Goal: Transaction & Acquisition: Register for event/course

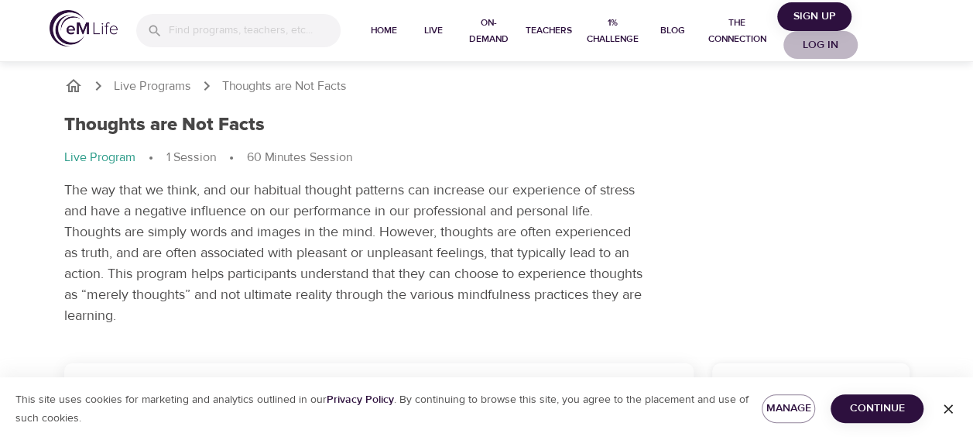
click at [832, 43] on span "Log in" at bounding box center [821, 45] width 62 height 19
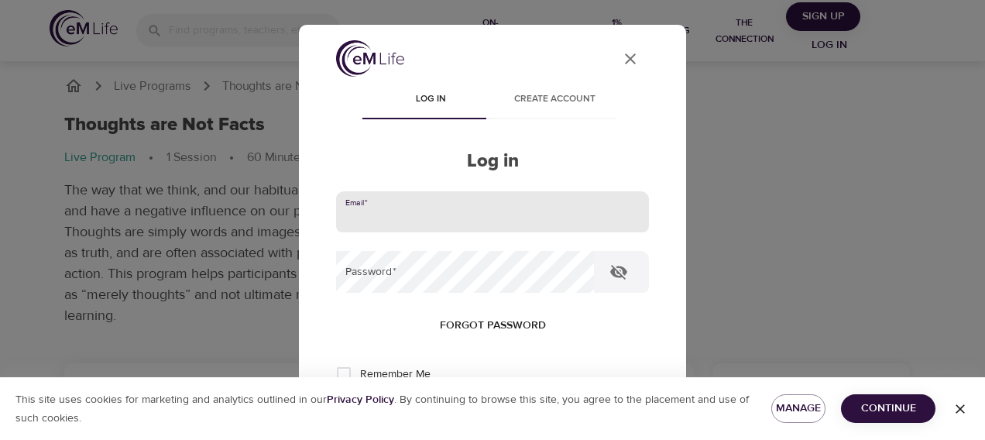
click at [500, 213] on input "email" at bounding box center [492, 212] width 313 height 42
type input "[EMAIL_ADDRESS][DOMAIN_NAME]"
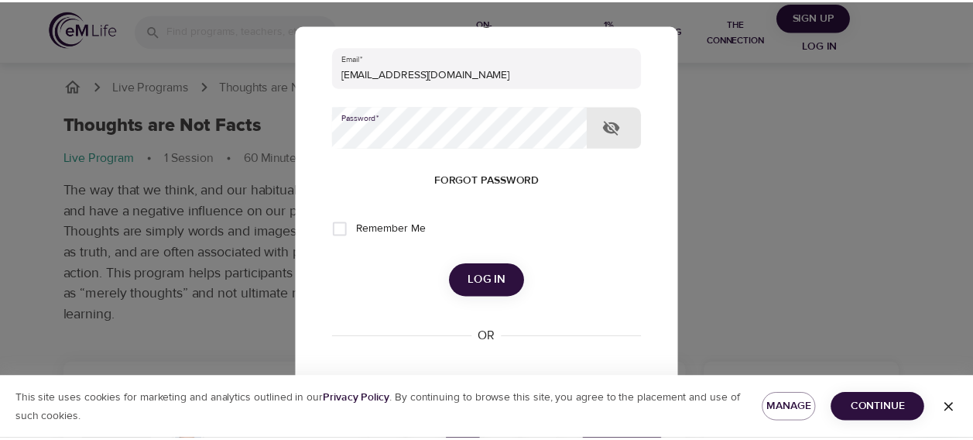
scroll to position [155, 0]
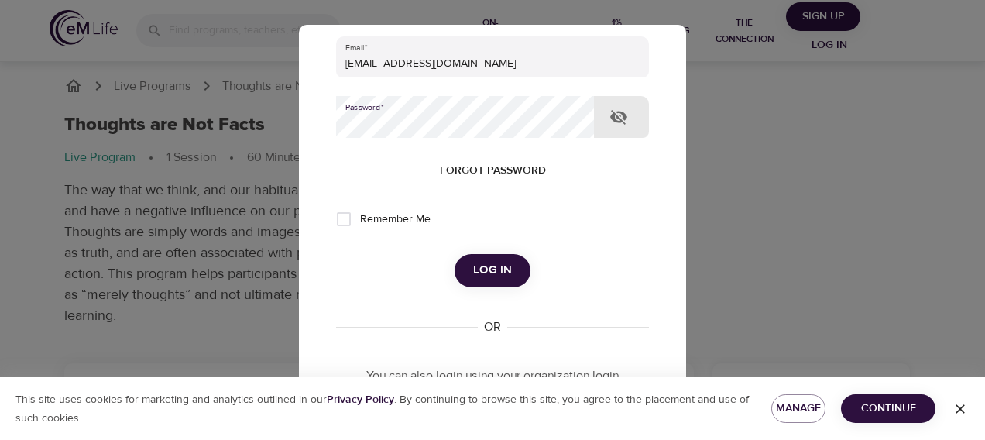
click at [485, 268] on span "Log in" at bounding box center [492, 270] width 39 height 20
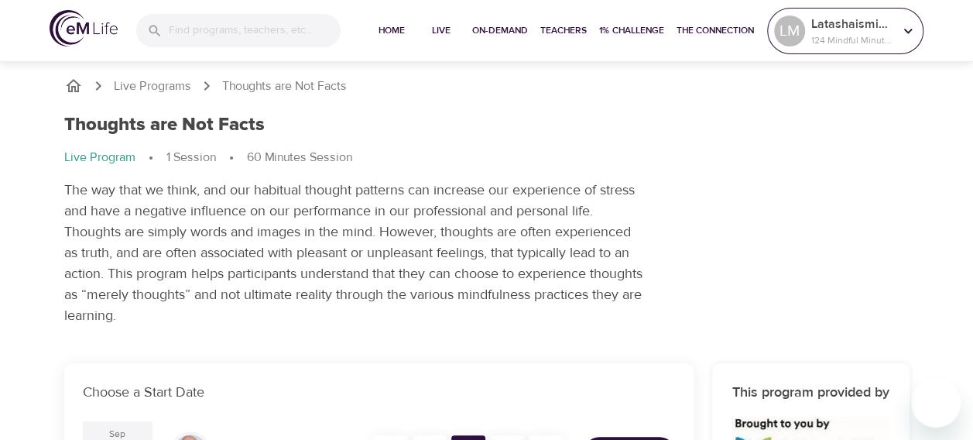
click at [906, 25] on icon at bounding box center [907, 30] width 17 height 17
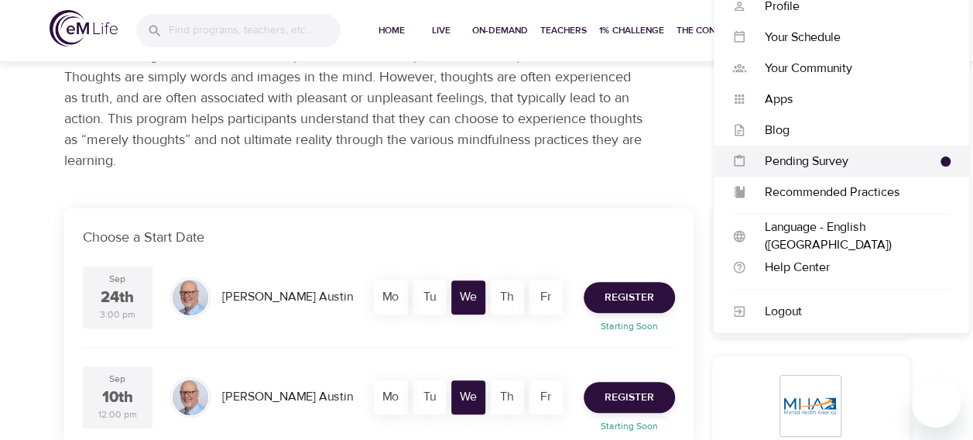
click at [845, 159] on div "Pending Survey" at bounding box center [843, 161] width 194 height 18
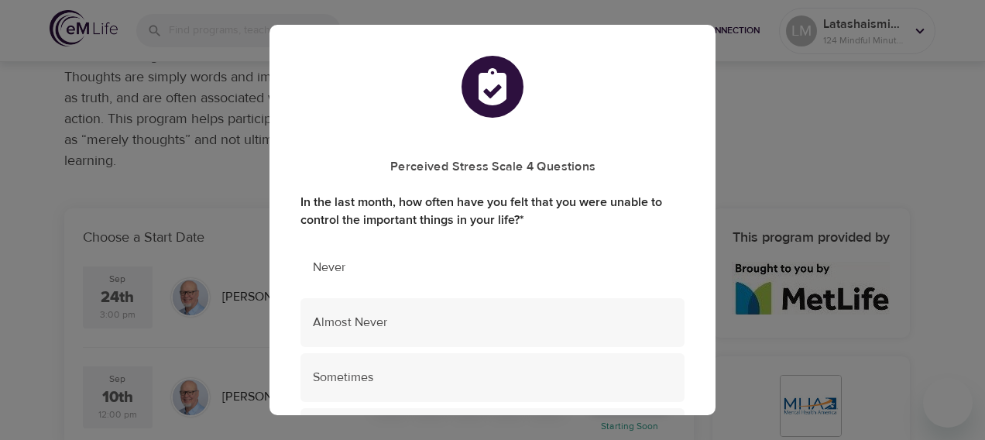
click at [430, 261] on span "Never" at bounding box center [492, 268] width 359 height 18
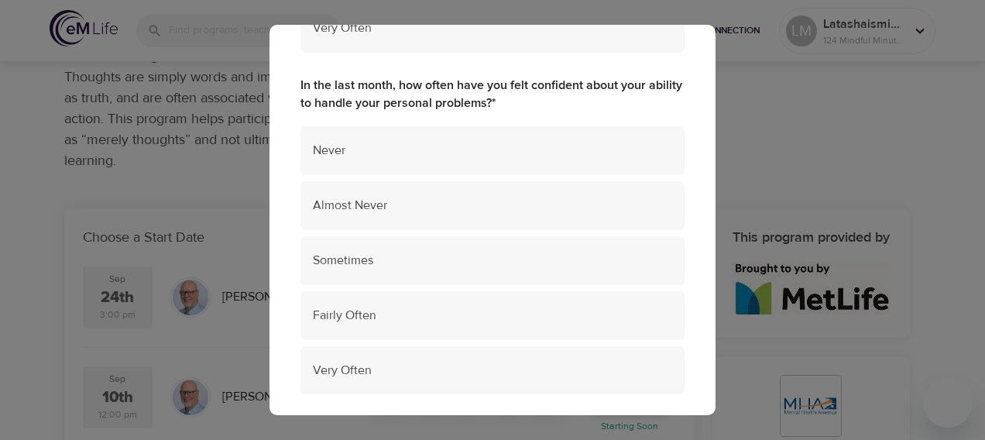
scroll to position [542, 0]
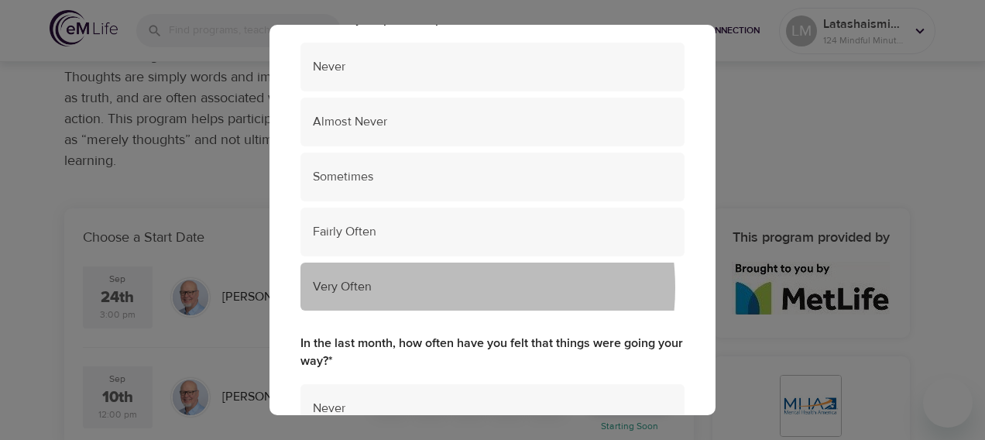
click at [426, 288] on span "Very Often" at bounding box center [492, 287] width 359 height 18
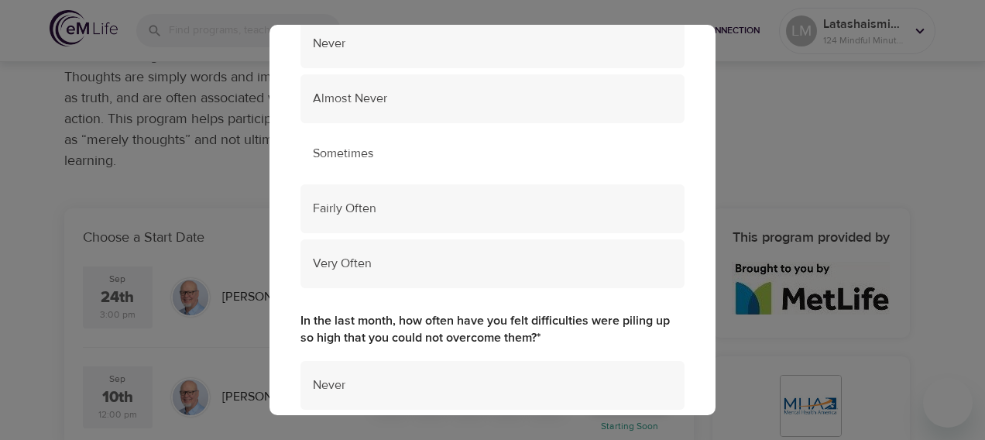
scroll to position [929, 0]
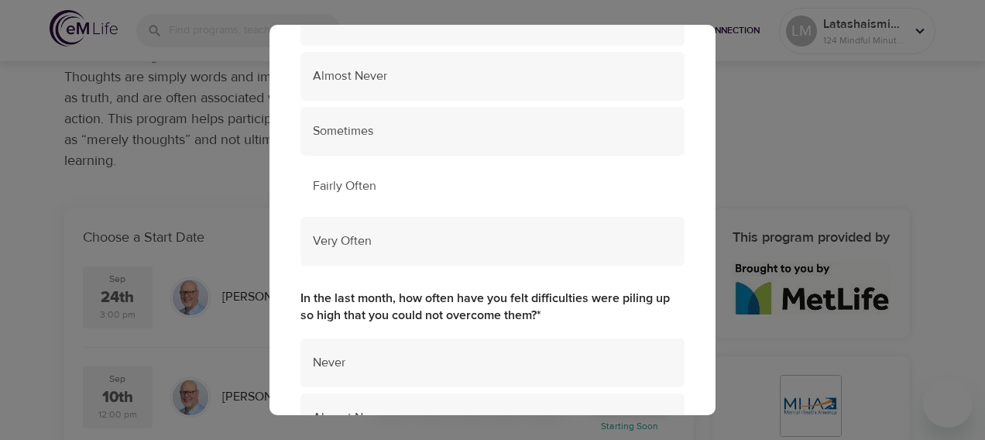
click at [413, 187] on span "Fairly Often" at bounding box center [492, 186] width 359 height 18
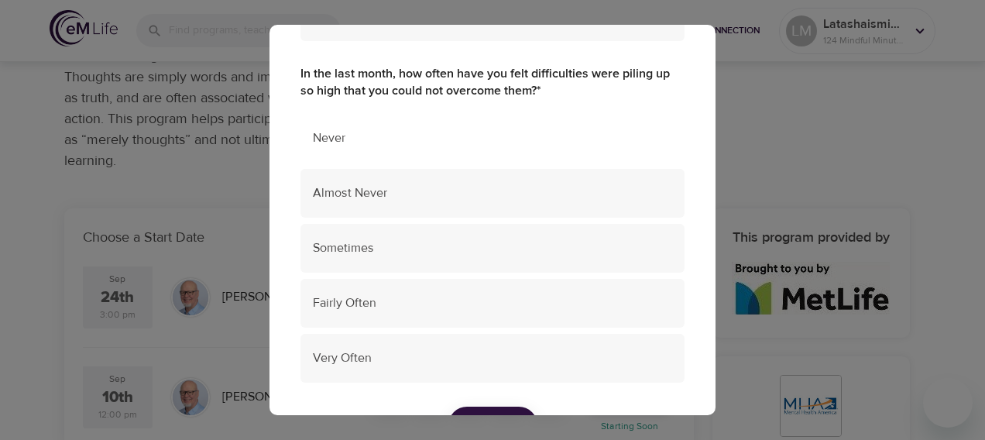
scroll to position [1161, 0]
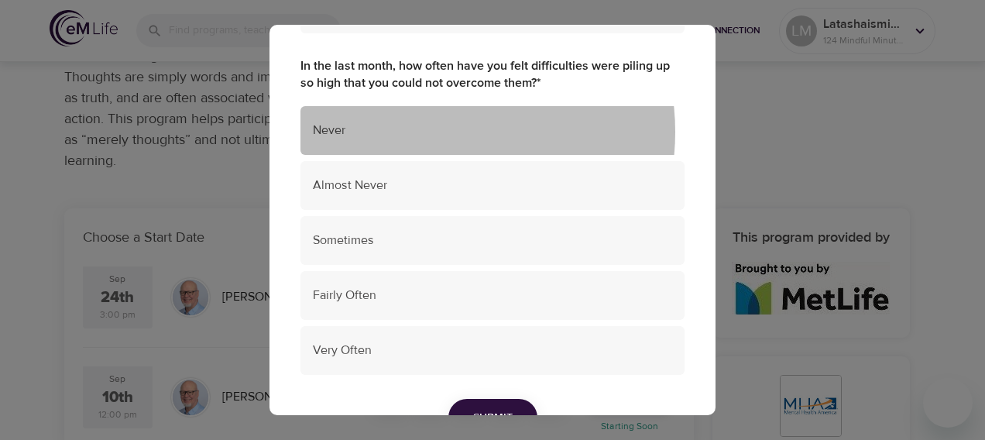
click at [424, 132] on span "Never" at bounding box center [492, 131] width 359 height 18
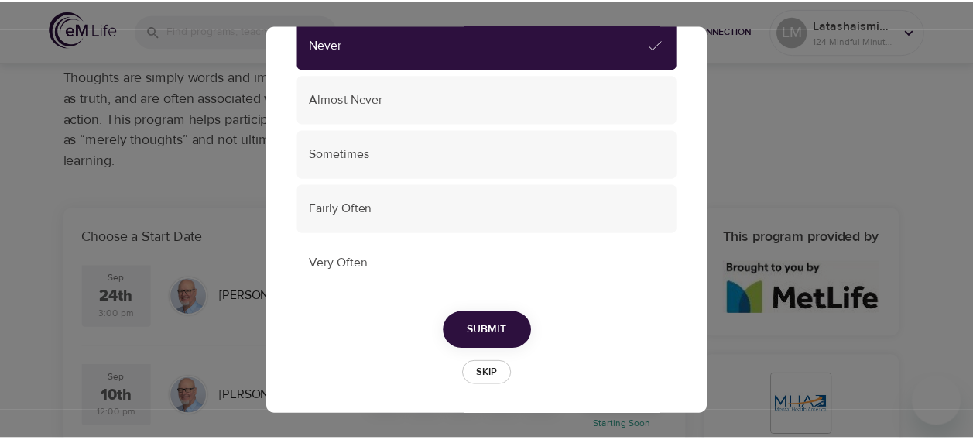
scroll to position [1249, 0]
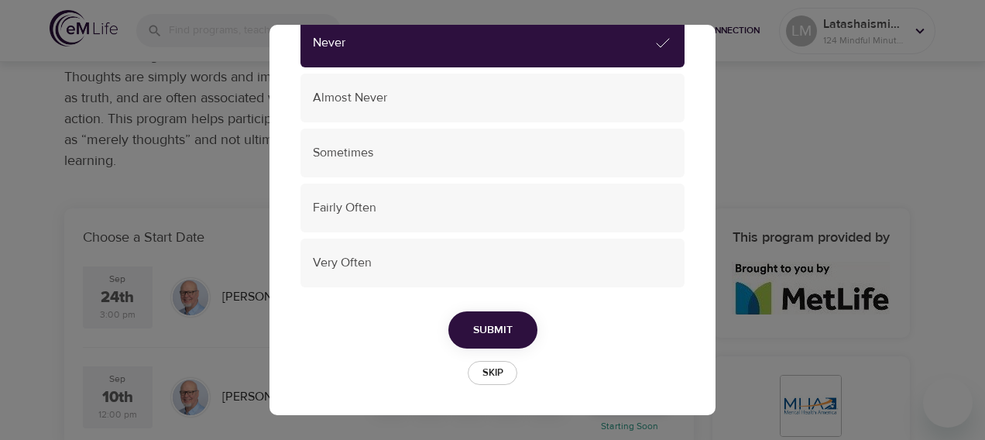
click at [485, 325] on span "Submit" at bounding box center [492, 329] width 39 height 19
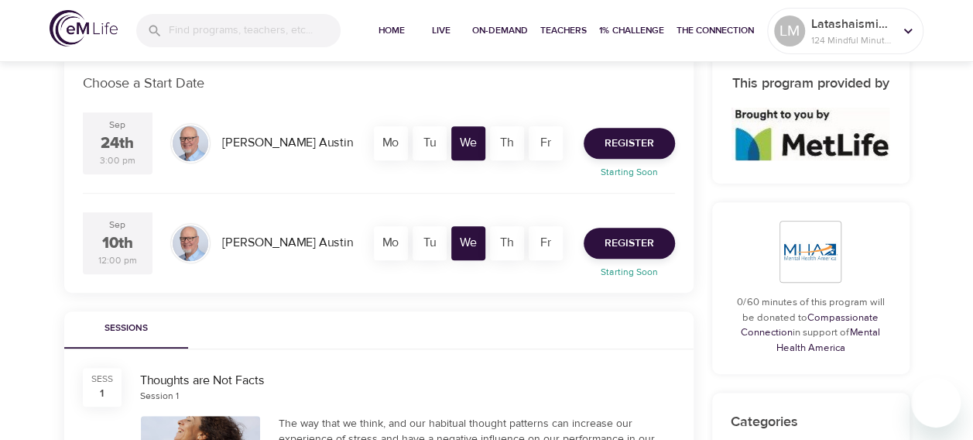
scroll to position [310, 0]
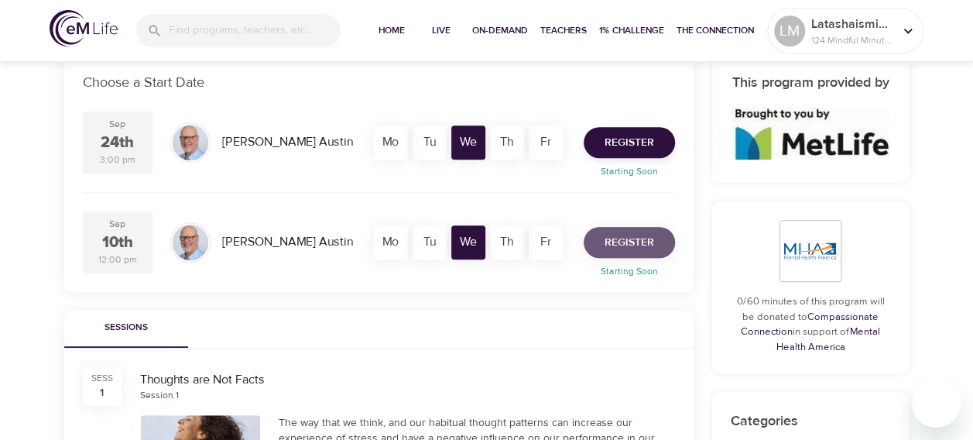
click at [626, 238] on span "Register" at bounding box center [630, 242] width 50 height 19
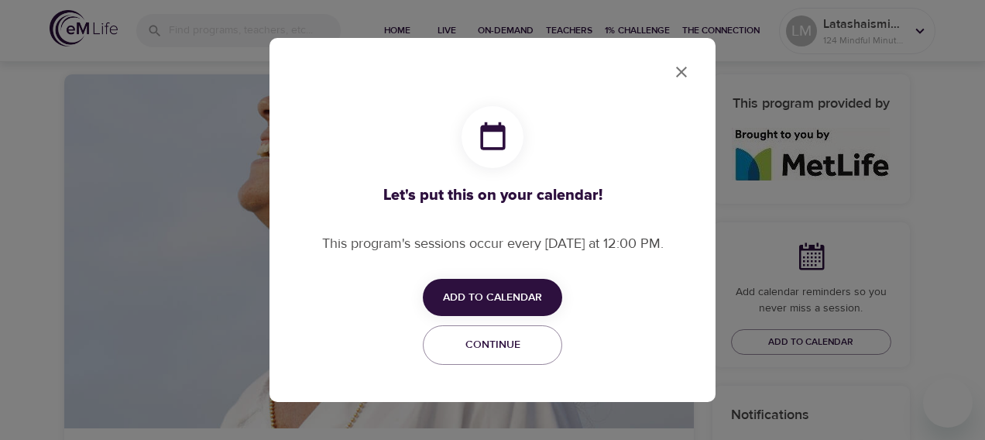
checkbox input "true"
click at [536, 299] on span "Add to Calendar" at bounding box center [492, 297] width 99 height 19
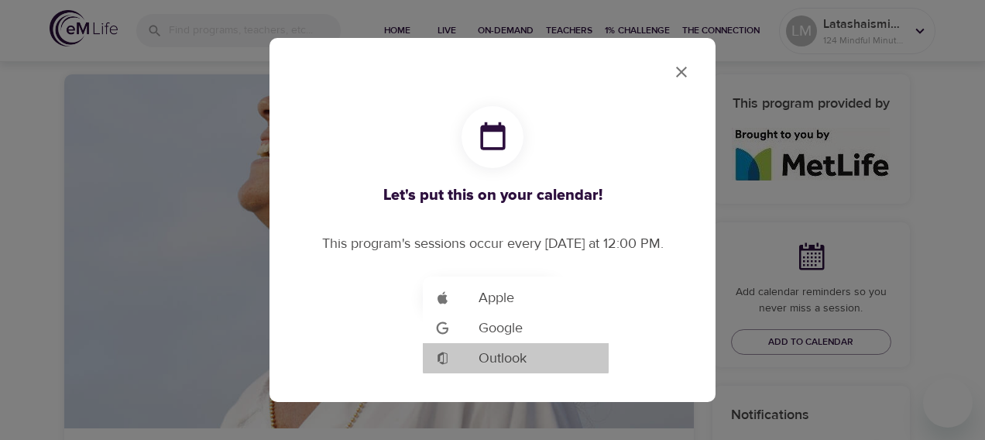
click at [520, 356] on span "Outlook" at bounding box center [502, 358] width 48 height 21
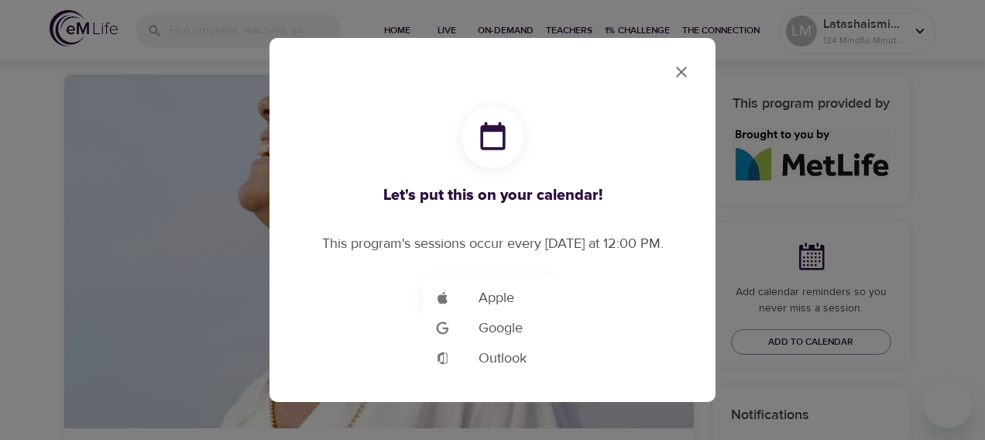
click at [937, 136] on div at bounding box center [492, 220] width 985 height 440
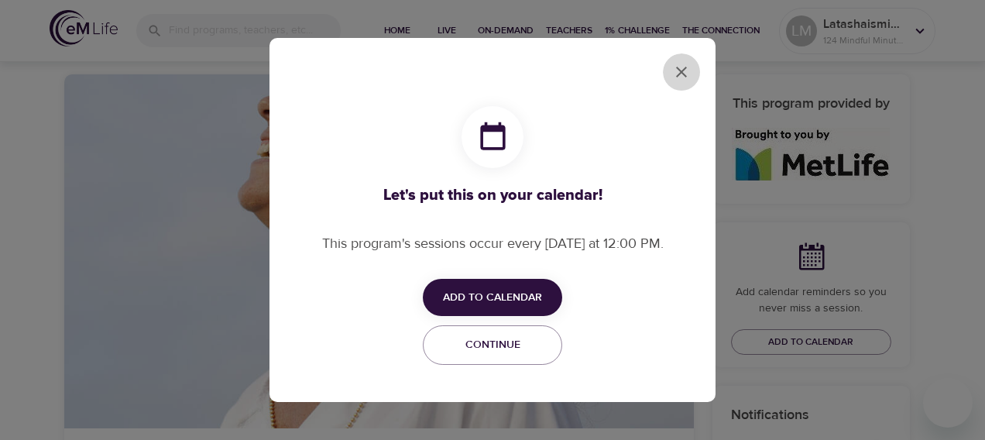
click at [680, 74] on icon "close" at bounding box center [681, 72] width 19 height 19
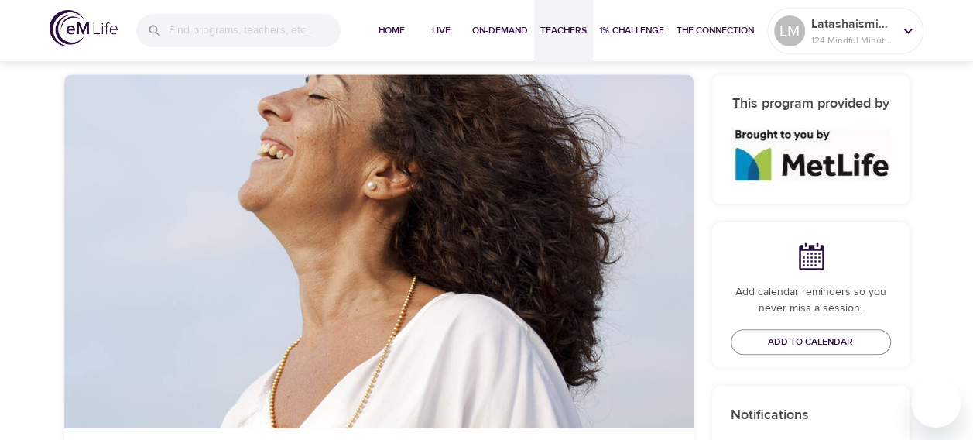
click at [579, 29] on span "Teachers" at bounding box center [563, 30] width 46 height 16
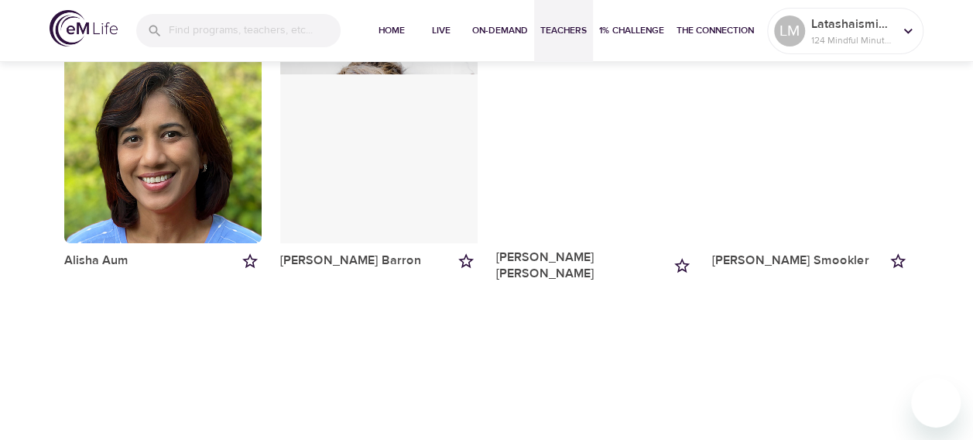
scroll to position [155, 0]
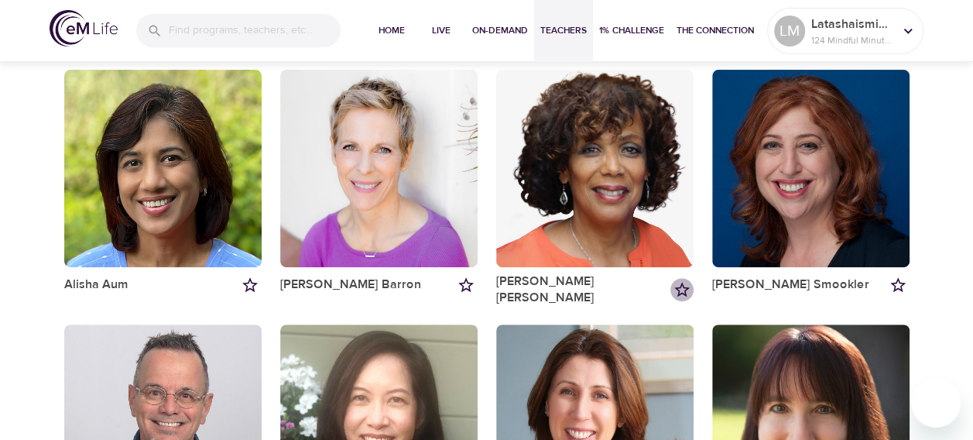
click at [681, 283] on icon "Add to my favorites" at bounding box center [682, 289] width 19 height 19
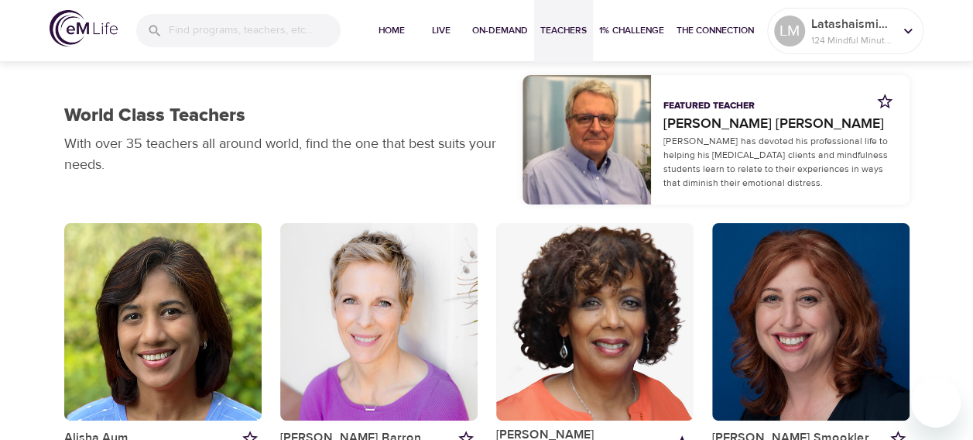
scroll to position [0, 0]
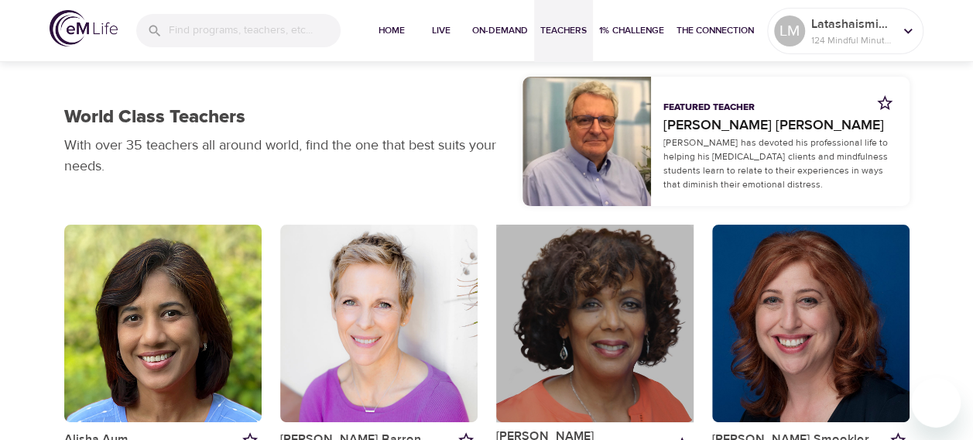
click at [591, 254] on div "button" at bounding box center [594, 322] width 197 height 197
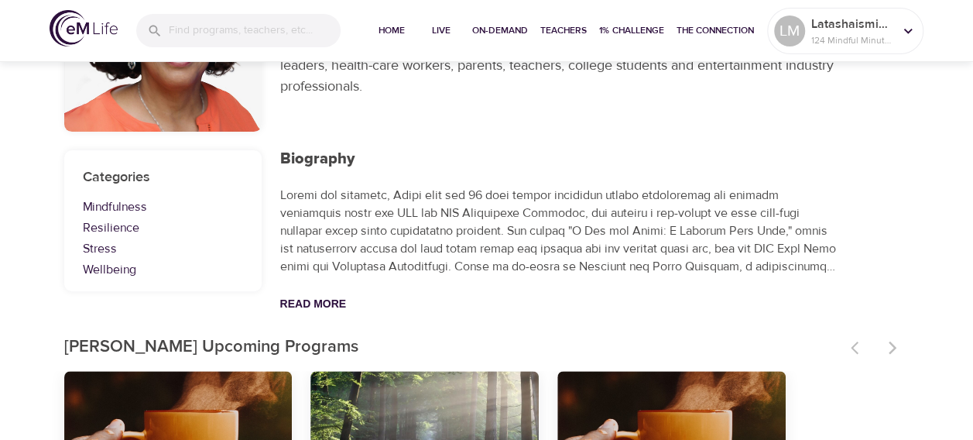
scroll to position [232, 0]
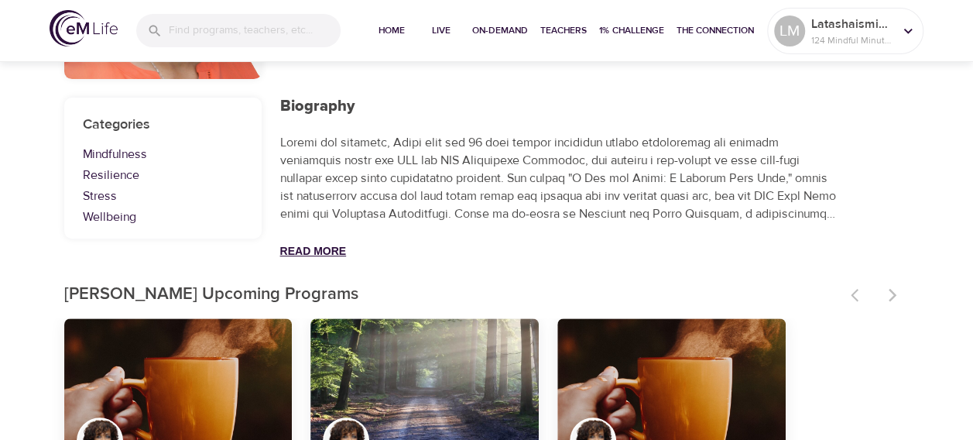
click at [339, 250] on button "Read More" at bounding box center [313, 251] width 67 height 12
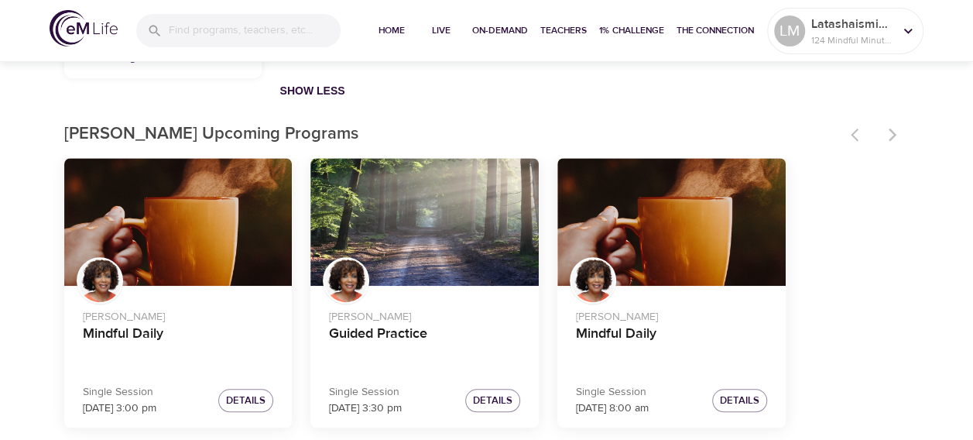
scroll to position [587, 0]
click at [249, 395] on span "Details" at bounding box center [245, 401] width 39 height 18
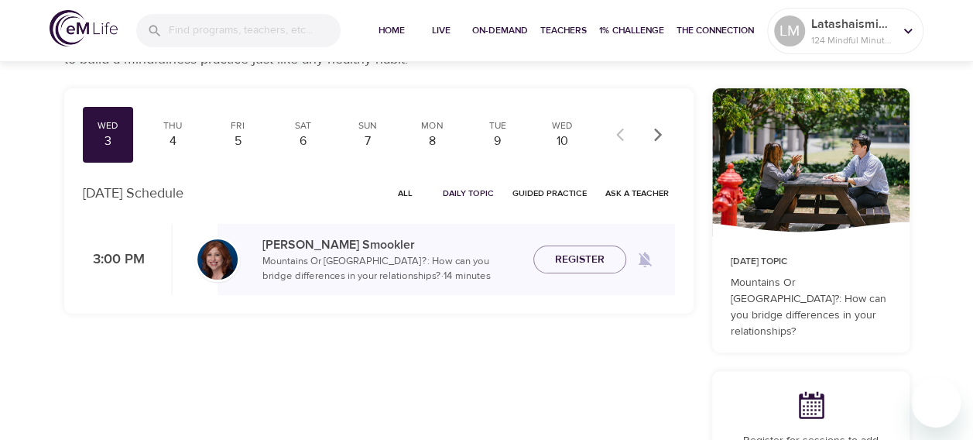
scroll to position [232, 0]
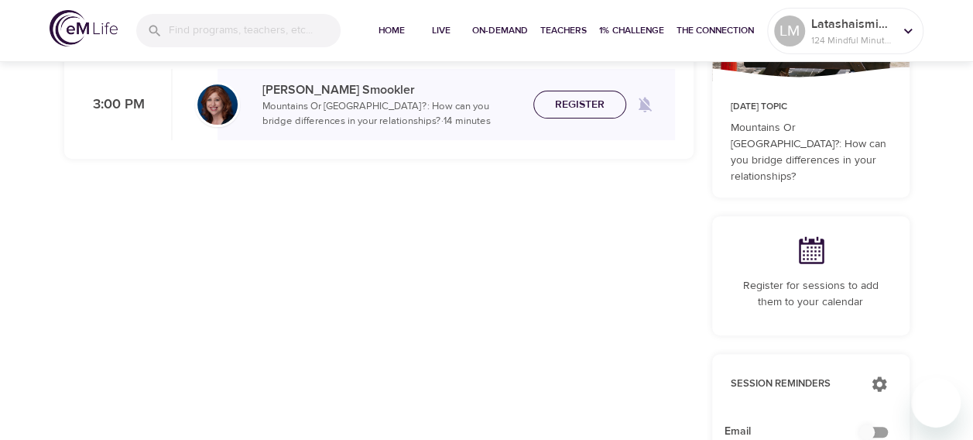
click at [560, 107] on span "Register" at bounding box center [580, 104] width 50 height 19
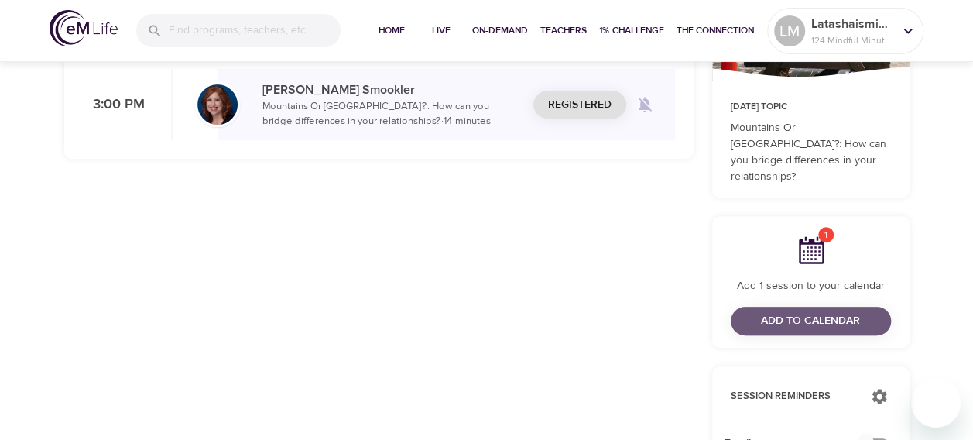
click at [791, 311] on span "Add to Calendar" at bounding box center [810, 320] width 99 height 19
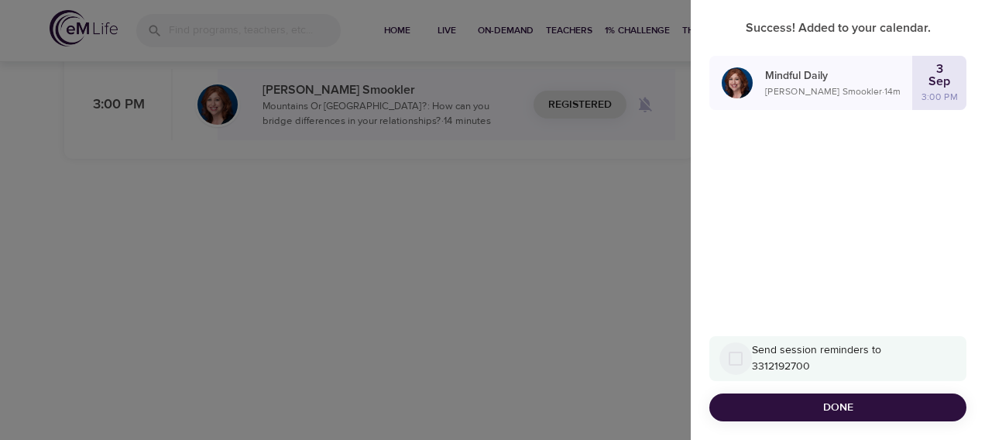
click at [738, 356] on input "Send session reminders to 3312192700" at bounding box center [735, 358] width 33 height 33
checkbox input "false"
checkbox input "true"
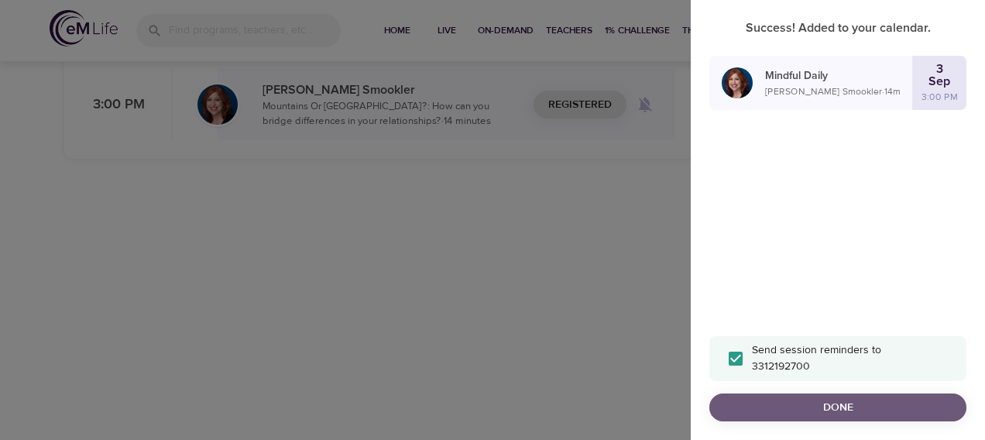
drag, startPoint x: 788, startPoint y: 399, endPoint x: 781, endPoint y: 393, distance: 8.8
click at [781, 393] on button "Done" at bounding box center [837, 407] width 257 height 29
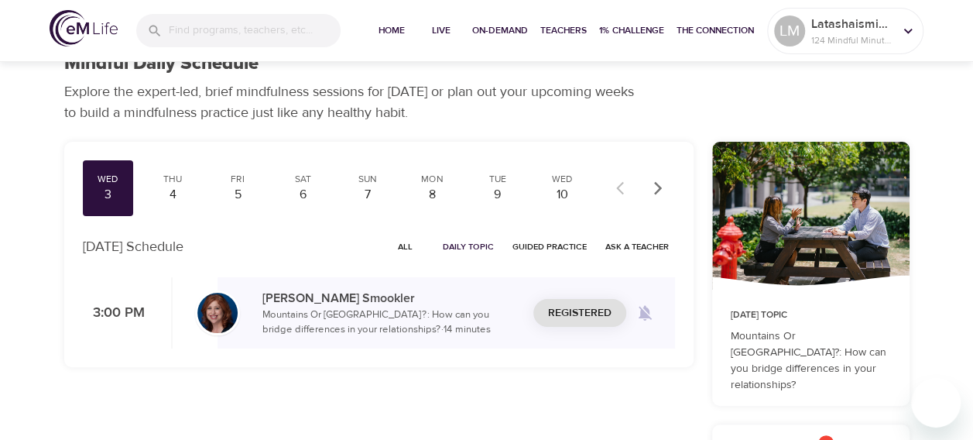
scroll to position [0, 0]
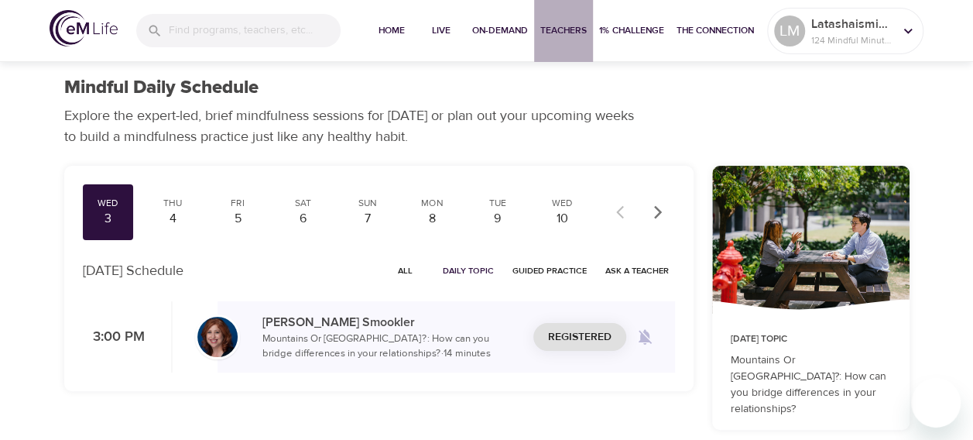
click at [583, 32] on span "Teachers" at bounding box center [563, 30] width 46 height 16
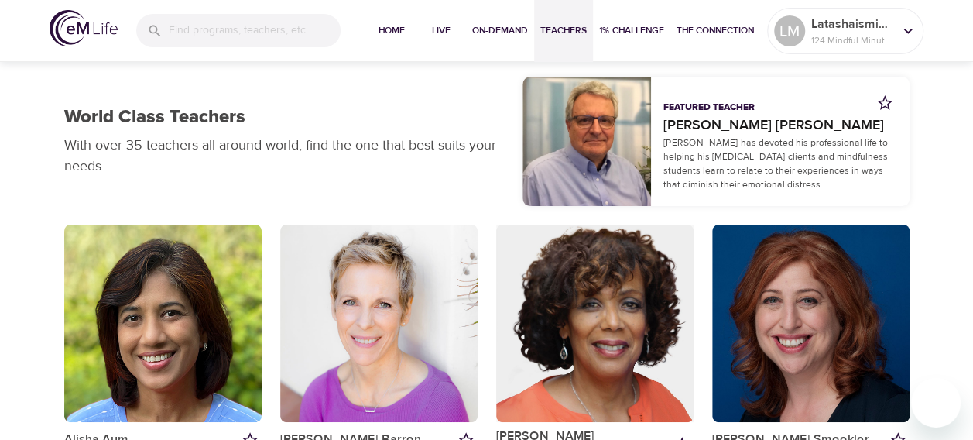
click at [573, 268] on div "button" at bounding box center [594, 322] width 197 height 197
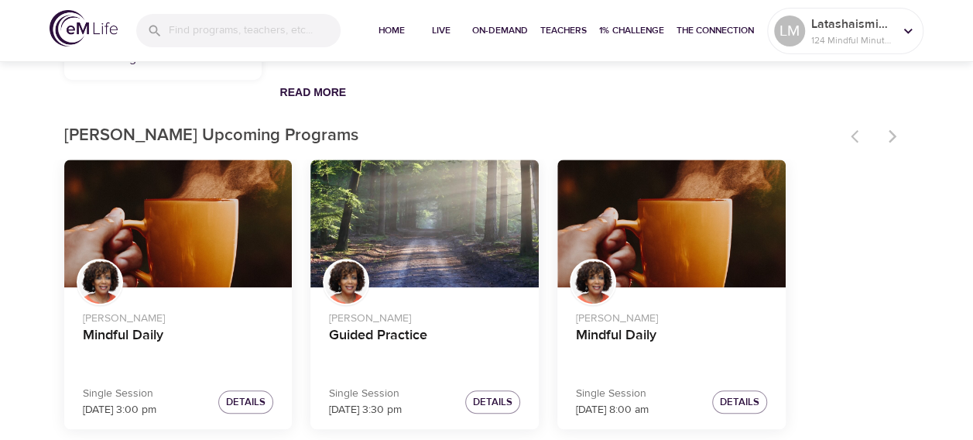
scroll to position [392, 0]
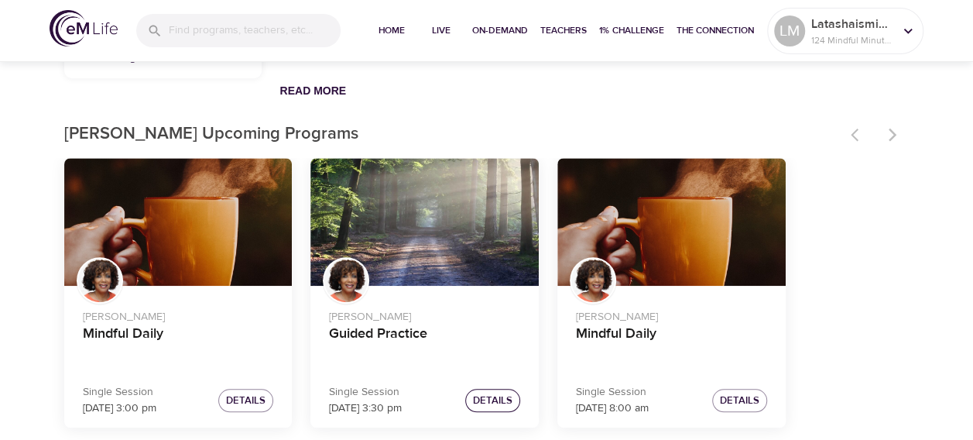
click at [508, 393] on span "Details" at bounding box center [492, 401] width 39 height 18
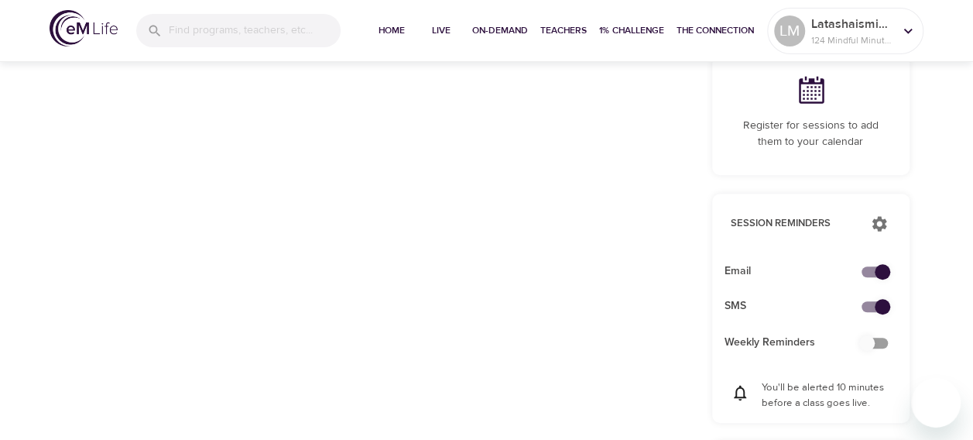
checkbox input "true"
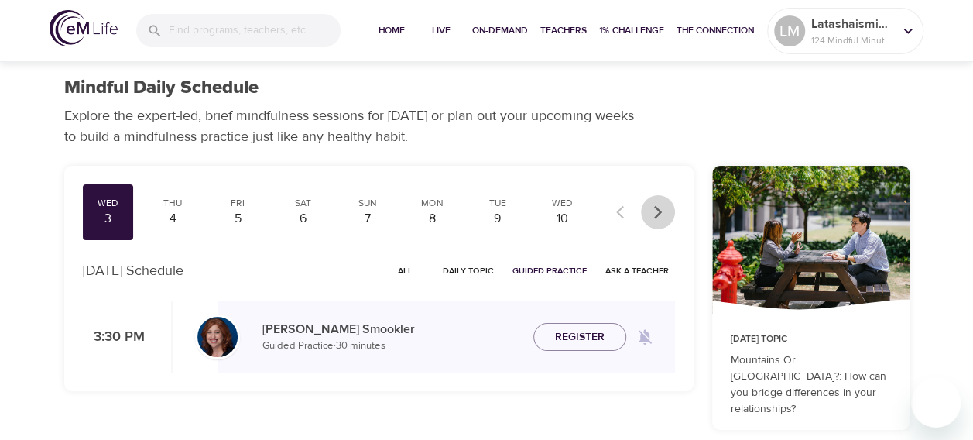
click at [667, 211] on button "button" at bounding box center [658, 212] width 34 height 34
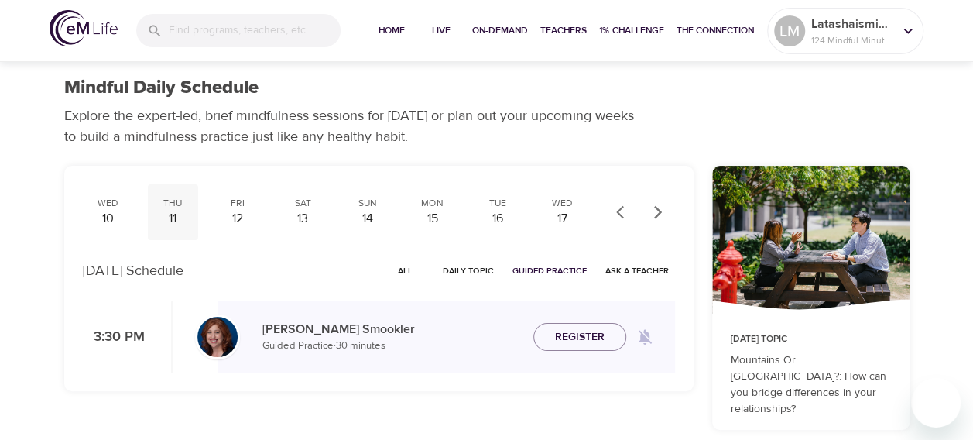
click at [159, 218] on div "11" at bounding box center [172, 219] width 39 height 18
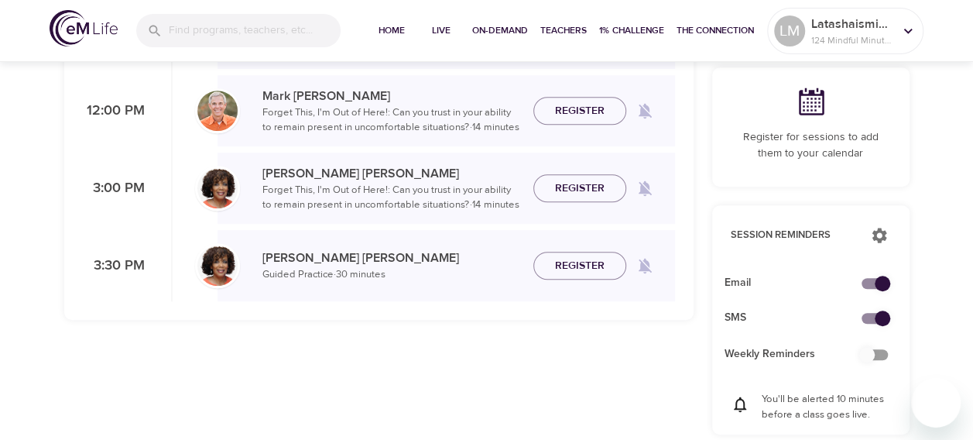
scroll to position [387, 0]
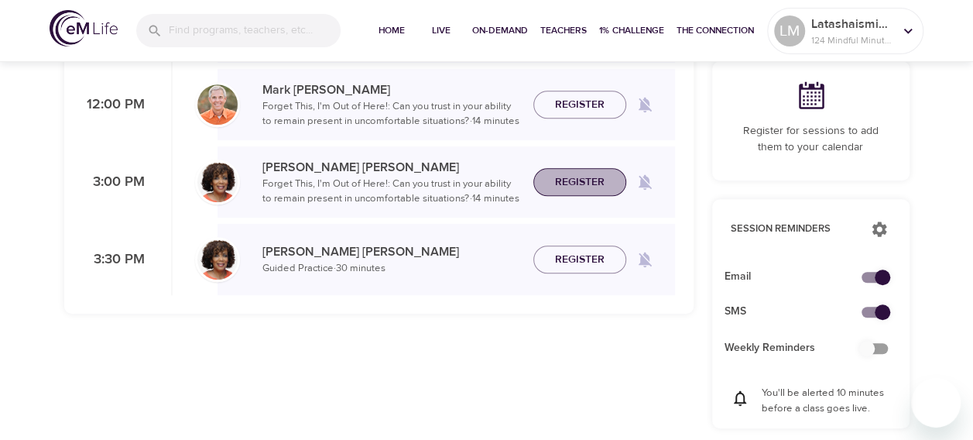
click at [584, 176] on span "Register" at bounding box center [580, 182] width 50 height 19
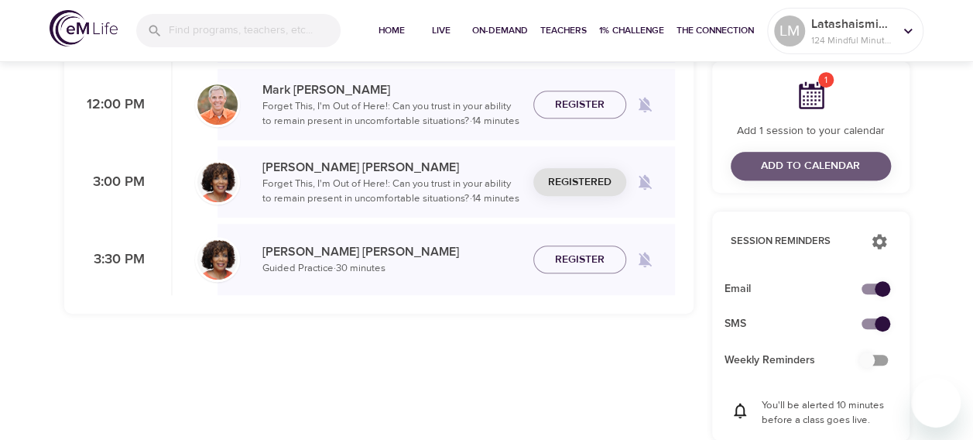
click at [752, 154] on button "Add to Calendar" at bounding box center [811, 166] width 160 height 29
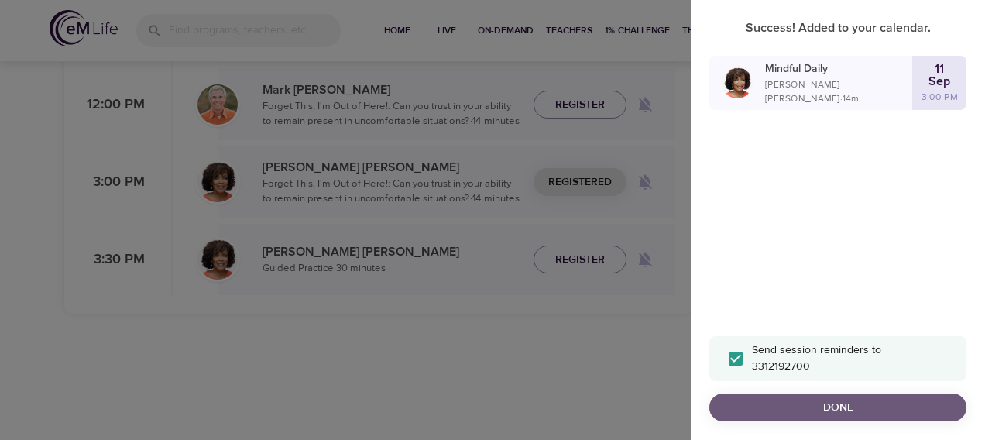
click at [890, 404] on span "Done" at bounding box center [837, 407] width 232 height 19
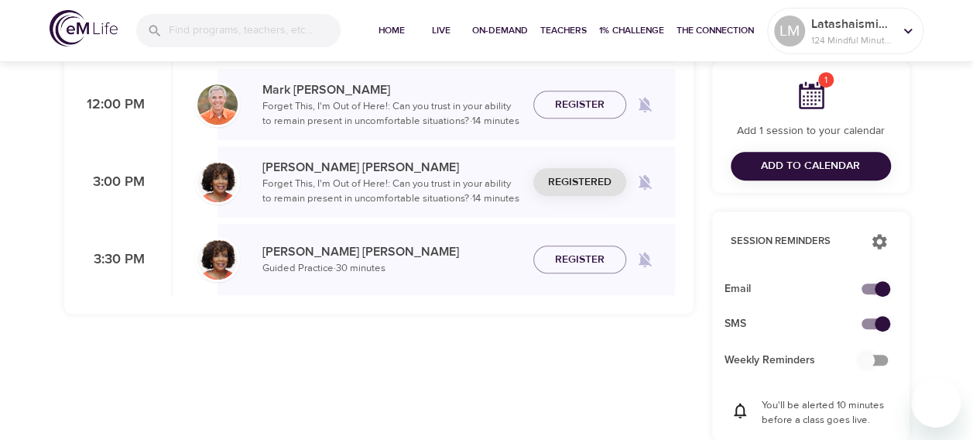
click at [424, 255] on p "[PERSON_NAME]" at bounding box center [391, 251] width 259 height 19
click at [342, 260] on p "[PERSON_NAME]" at bounding box center [391, 251] width 259 height 19
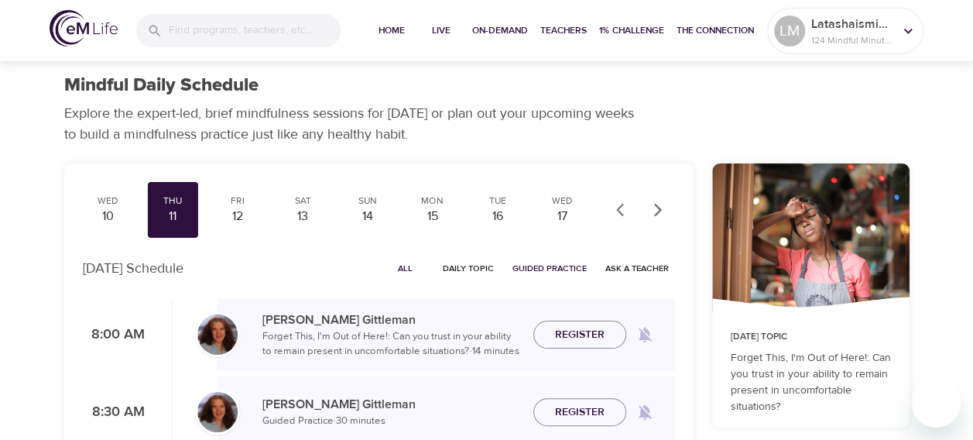
scroll to position [0, 0]
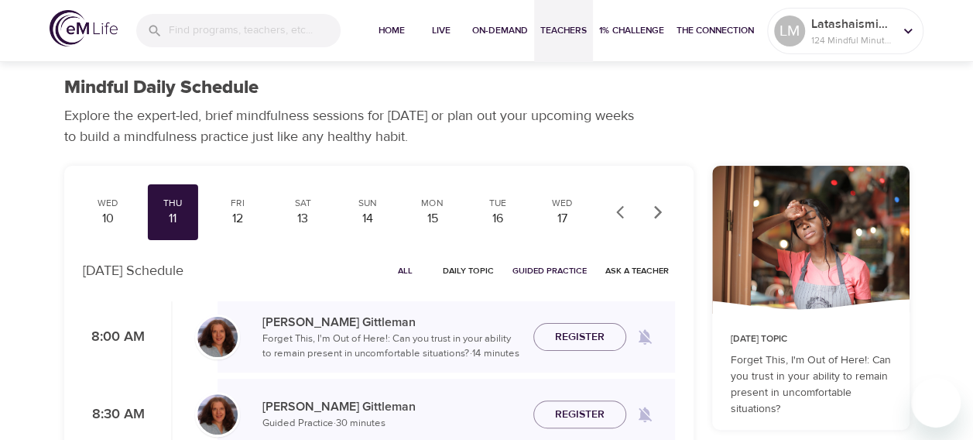
click at [560, 24] on span "Teachers" at bounding box center [563, 30] width 46 height 16
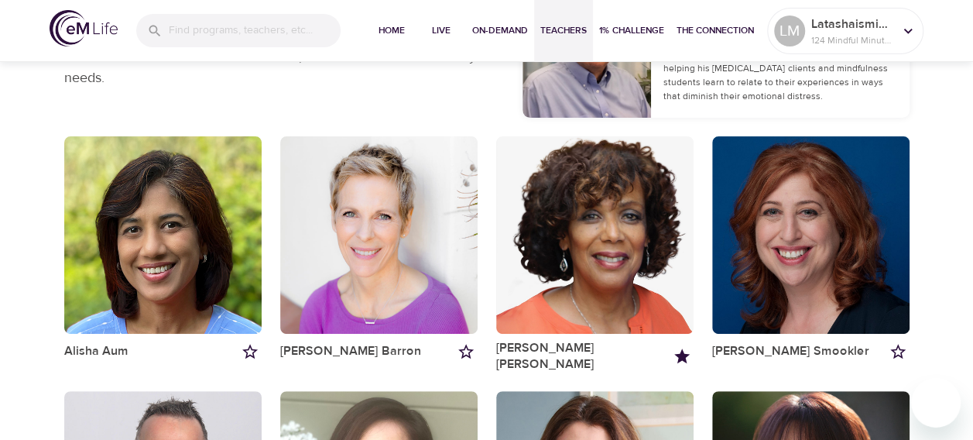
scroll to position [232, 0]
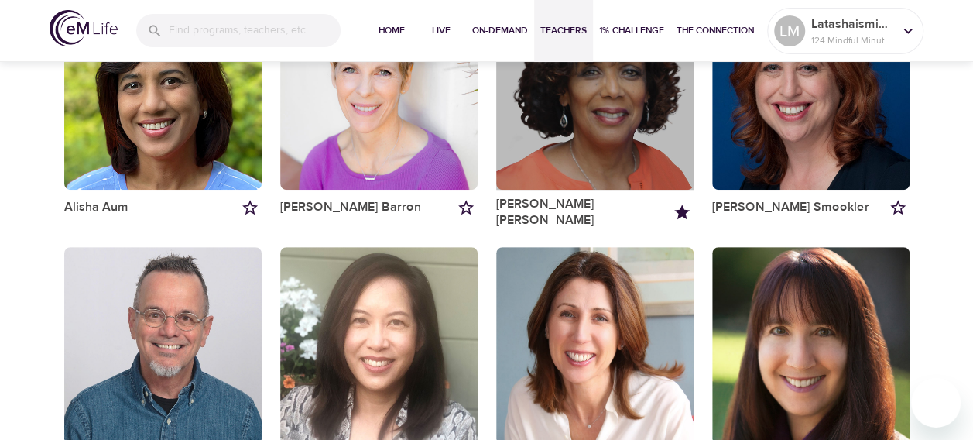
click at [618, 153] on div "button" at bounding box center [594, 90] width 197 height 197
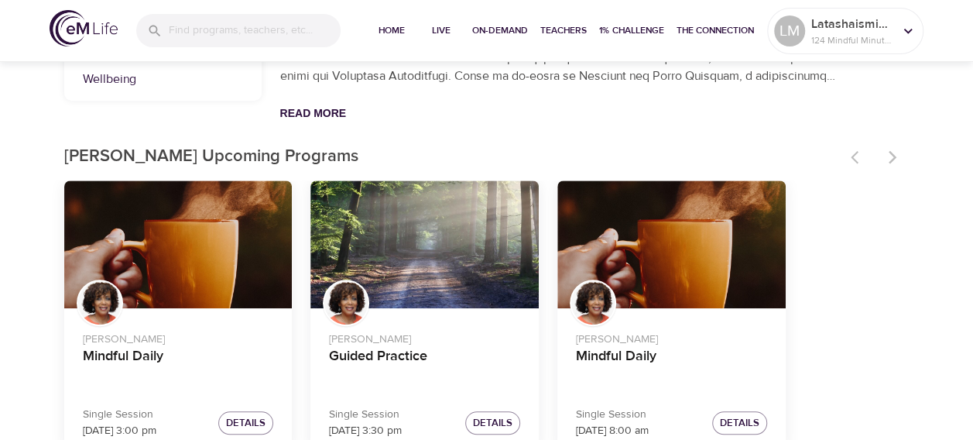
scroll to position [392, 0]
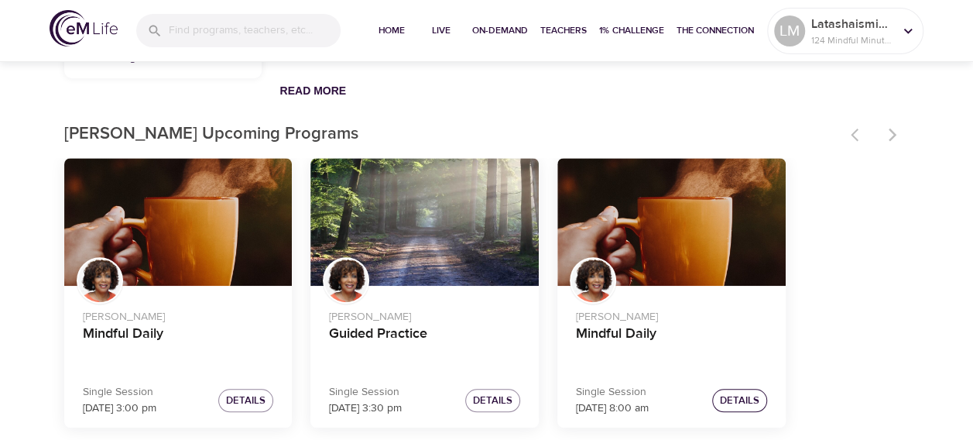
click at [746, 402] on span "Details" at bounding box center [739, 401] width 39 height 18
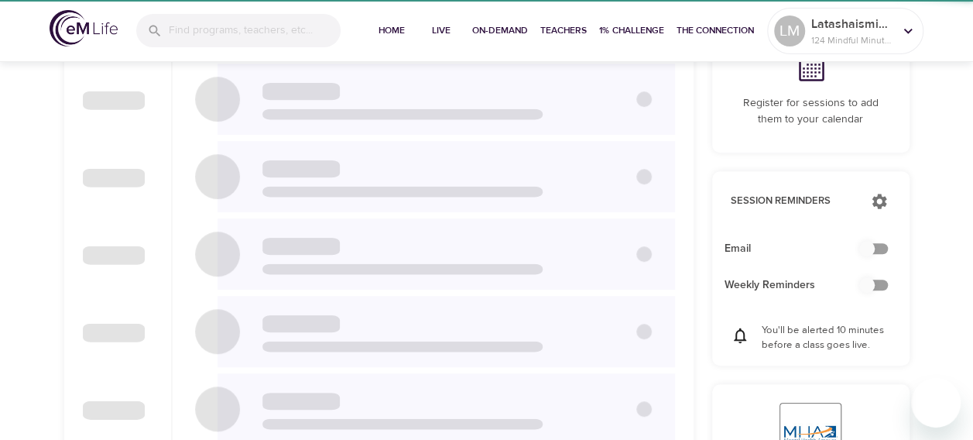
checkbox input "true"
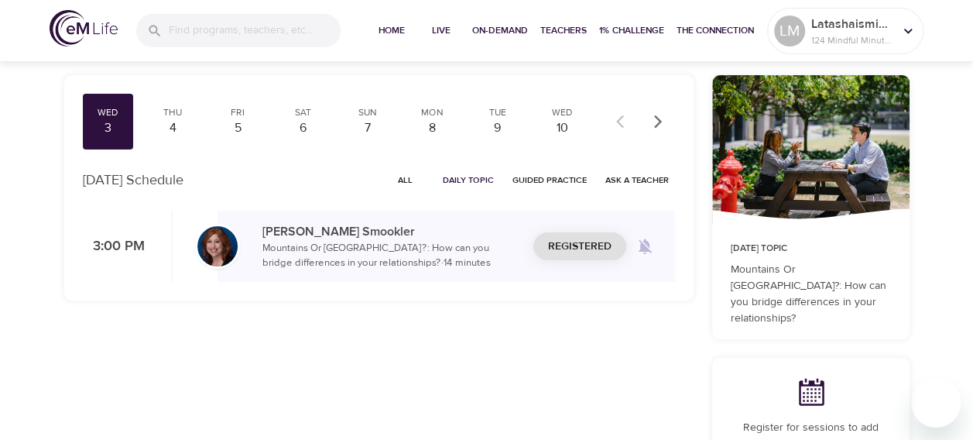
scroll to position [83, 0]
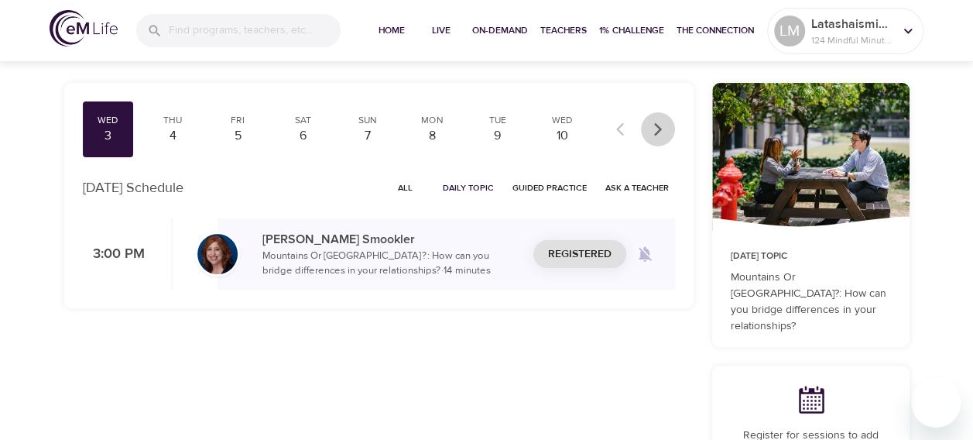
click at [650, 132] on icon "button" at bounding box center [657, 129] width 15 height 15
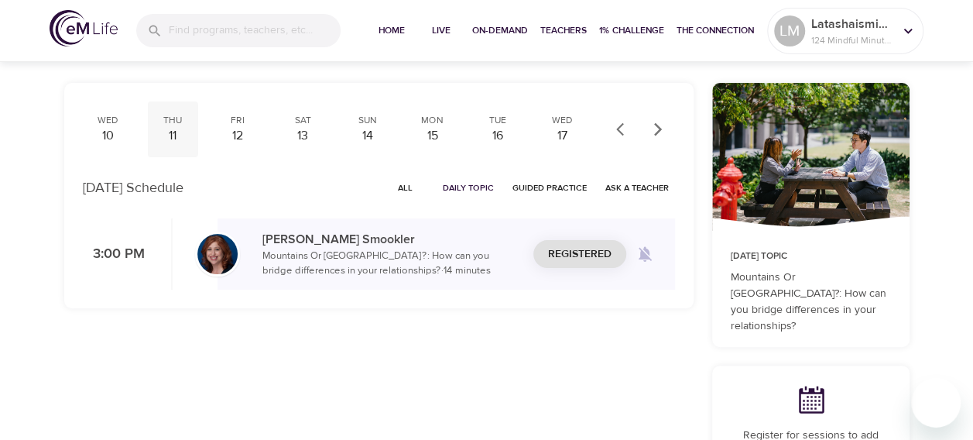
click at [165, 135] on div "11" at bounding box center [172, 136] width 39 height 18
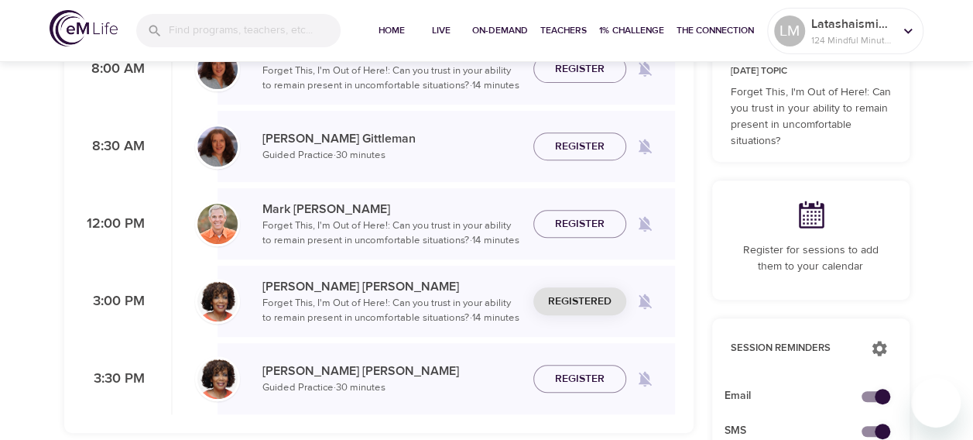
scroll to position [315, 0]
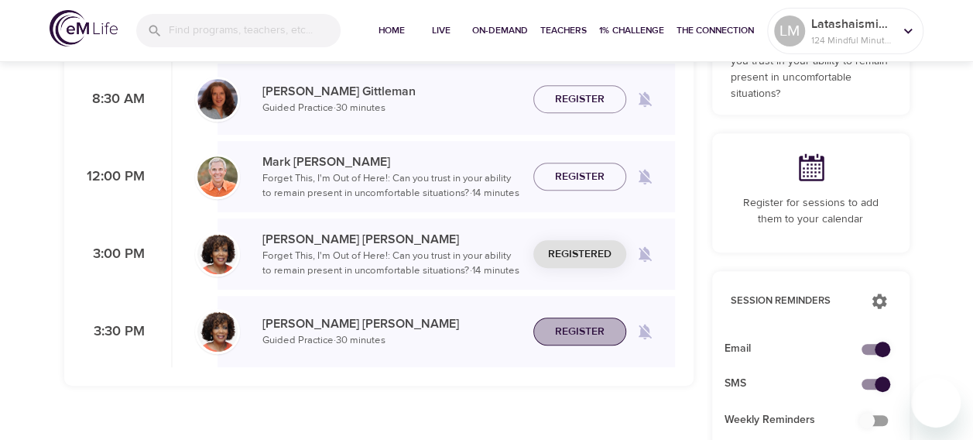
click at [592, 336] on span "Register" at bounding box center [580, 331] width 50 height 19
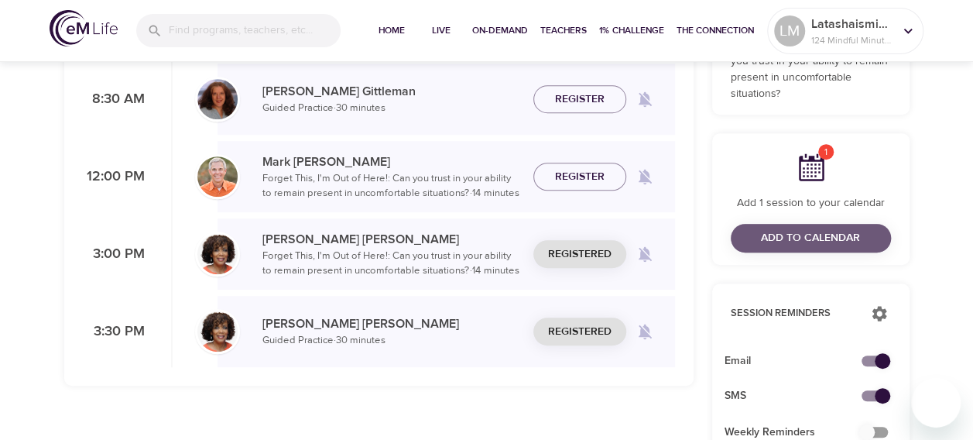
click at [752, 245] on span "Add to Calendar" at bounding box center [810, 237] width 135 height 19
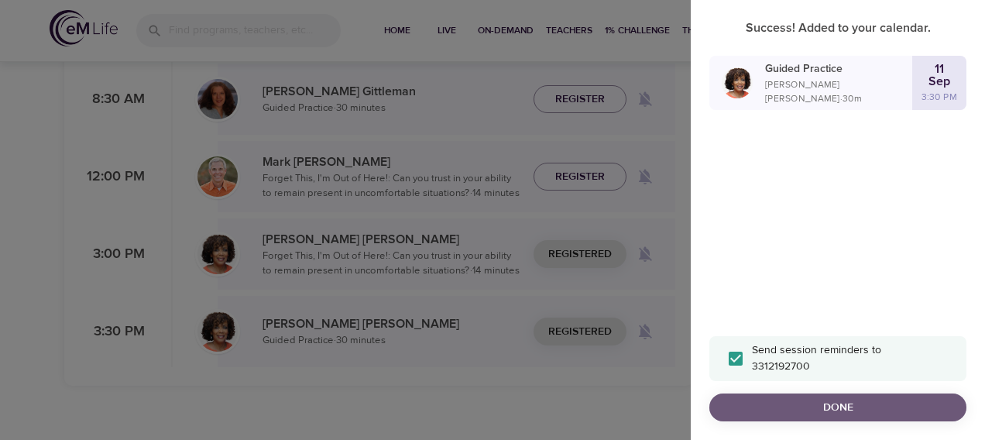
click at [824, 407] on span "Done" at bounding box center [837, 407] width 232 height 19
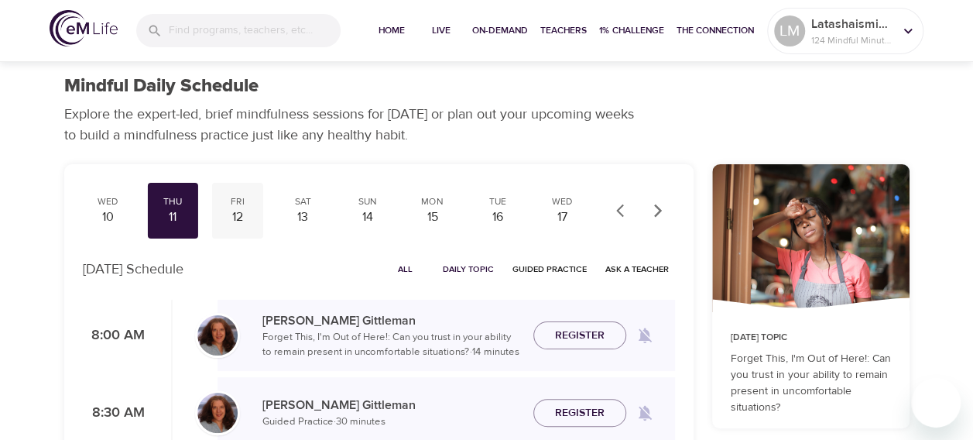
scroll to position [0, 0]
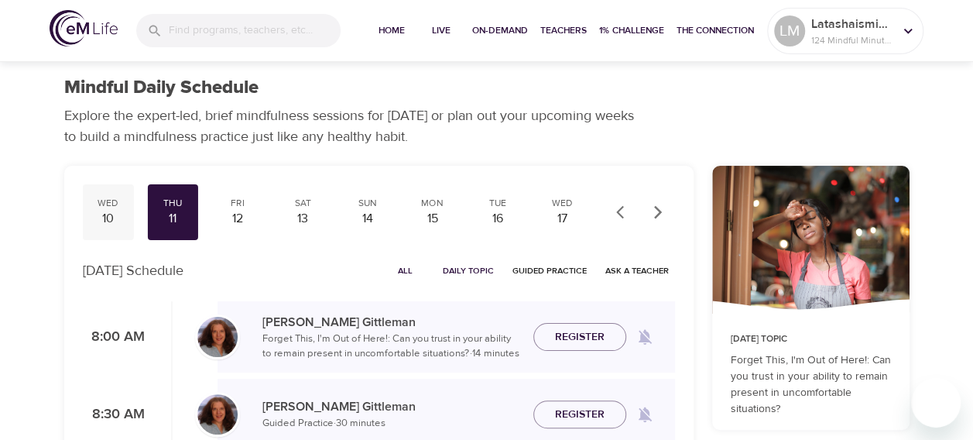
click at [85, 203] on div "Wed 10" at bounding box center [108, 212] width 51 height 56
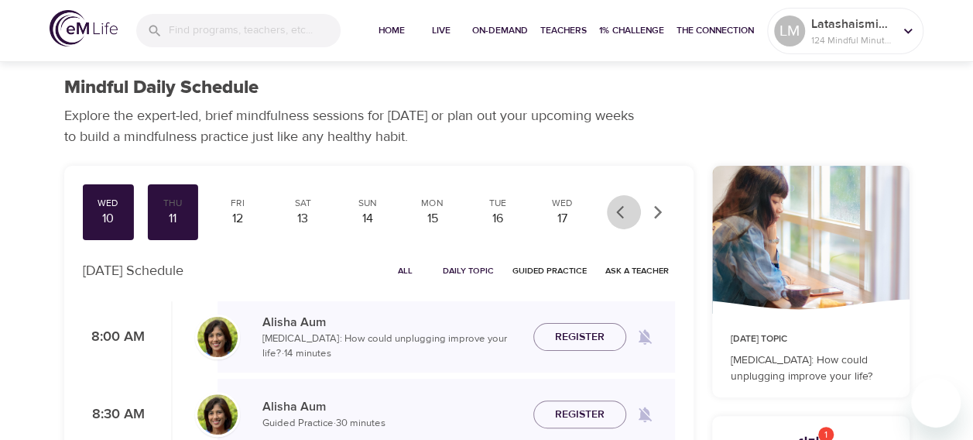
click at [621, 204] on icon "button" at bounding box center [623, 211] width 15 height 15
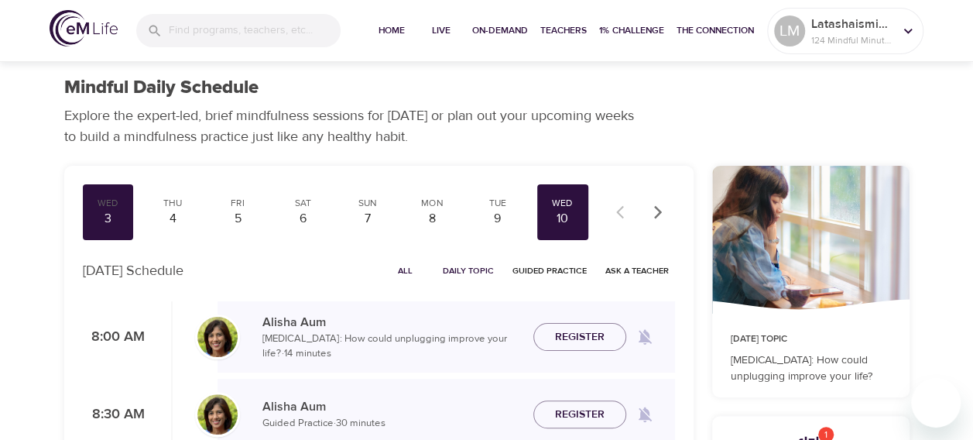
click at [621, 204] on div at bounding box center [641, 212] width 68 height 34
click at [104, 215] on div "3" at bounding box center [108, 219] width 39 height 18
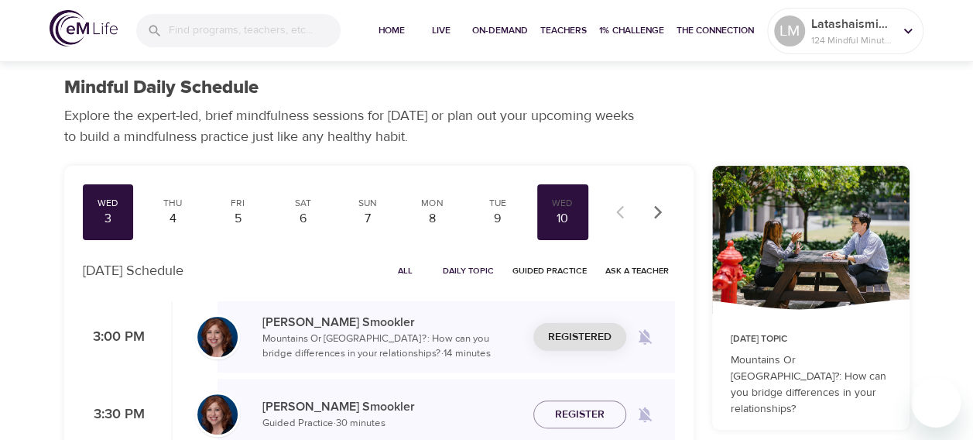
scroll to position [155, 0]
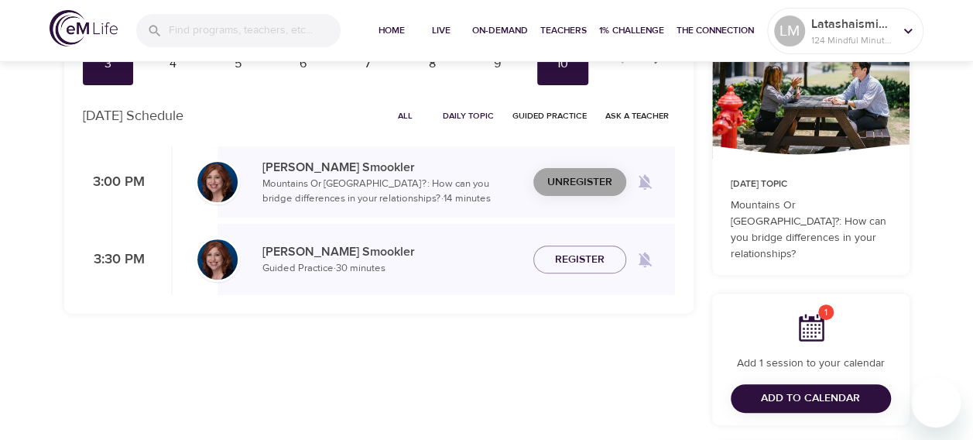
click at [582, 186] on span "Unregister" at bounding box center [579, 182] width 65 height 19
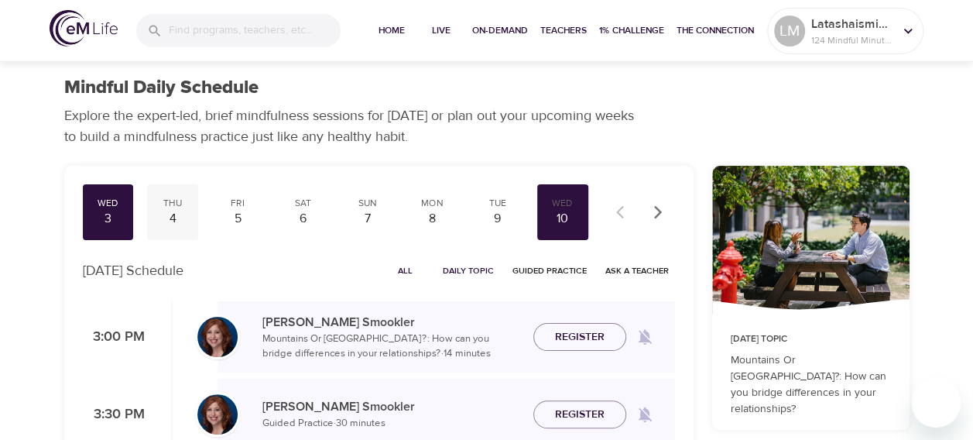
click at [159, 207] on div "Thu" at bounding box center [172, 203] width 39 height 13
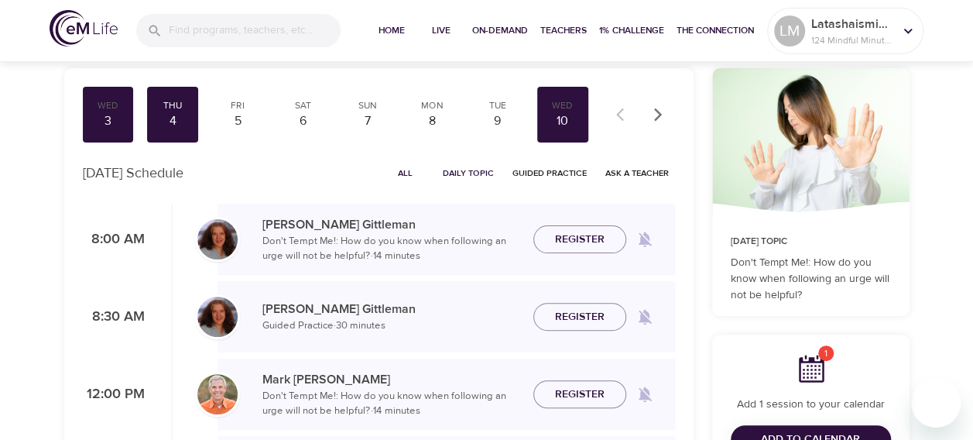
scroll to position [77, 0]
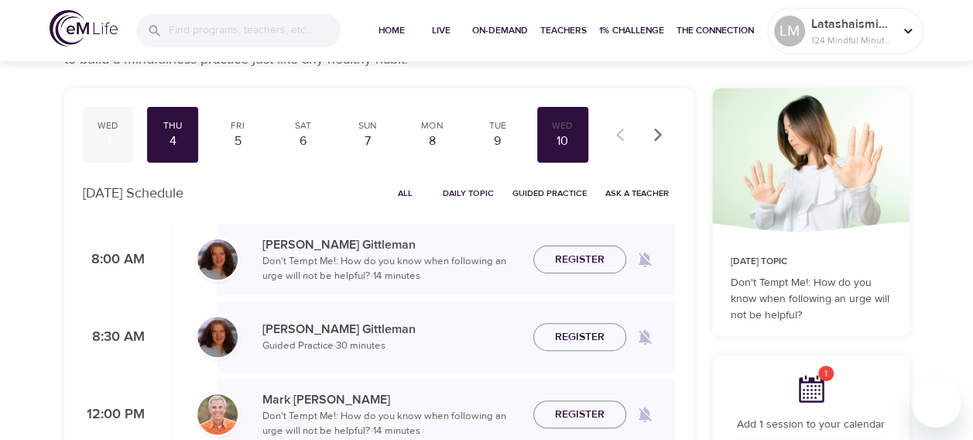
click at [107, 128] on div "Wed" at bounding box center [108, 125] width 39 height 13
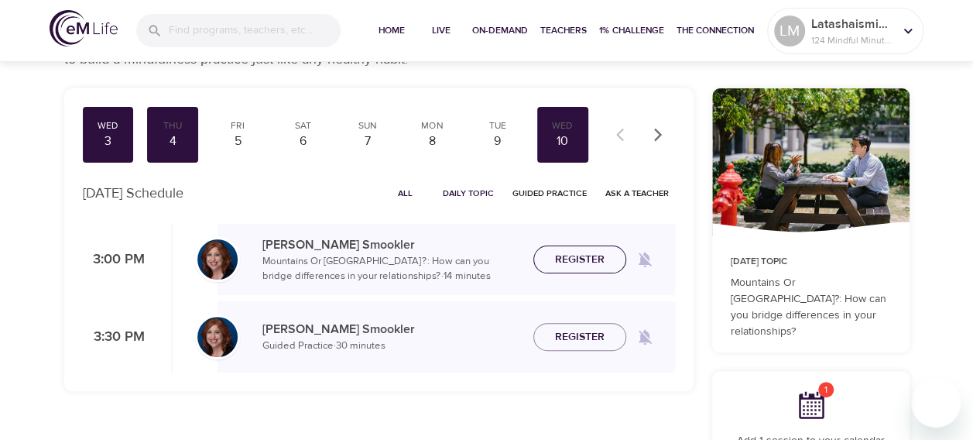
click at [578, 259] on span "Register" at bounding box center [580, 259] width 50 height 19
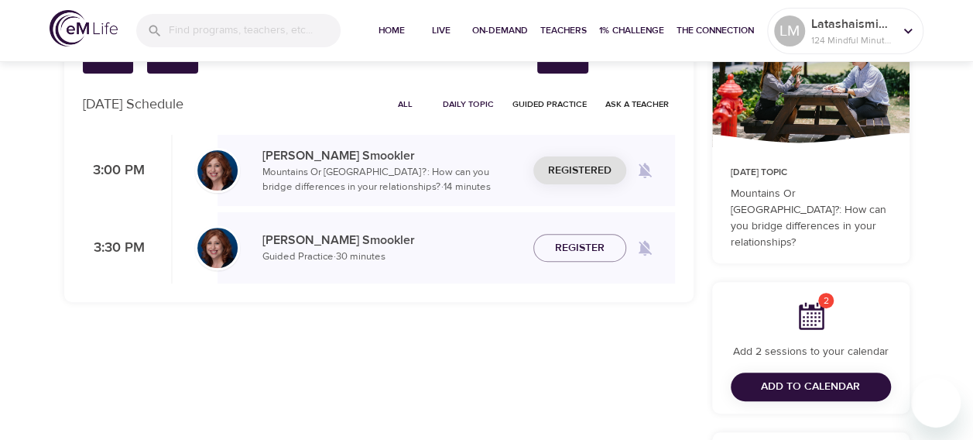
scroll to position [310, 0]
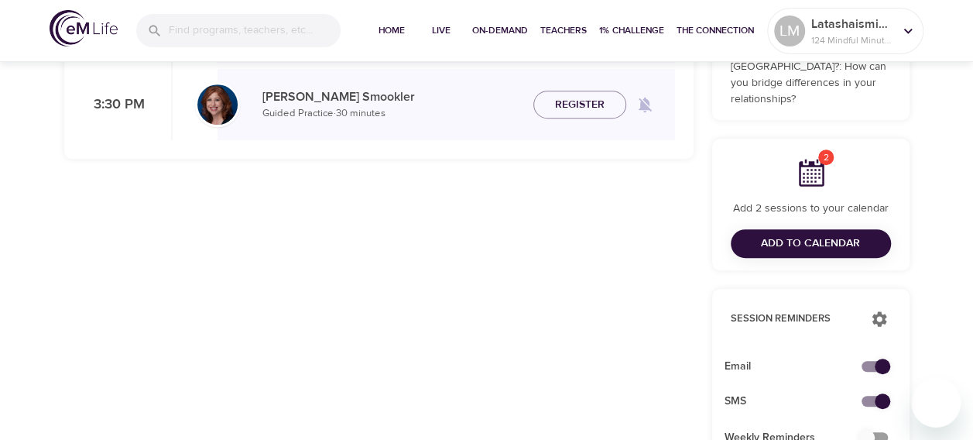
click at [811, 234] on span "Add to Calendar" at bounding box center [810, 243] width 99 height 19
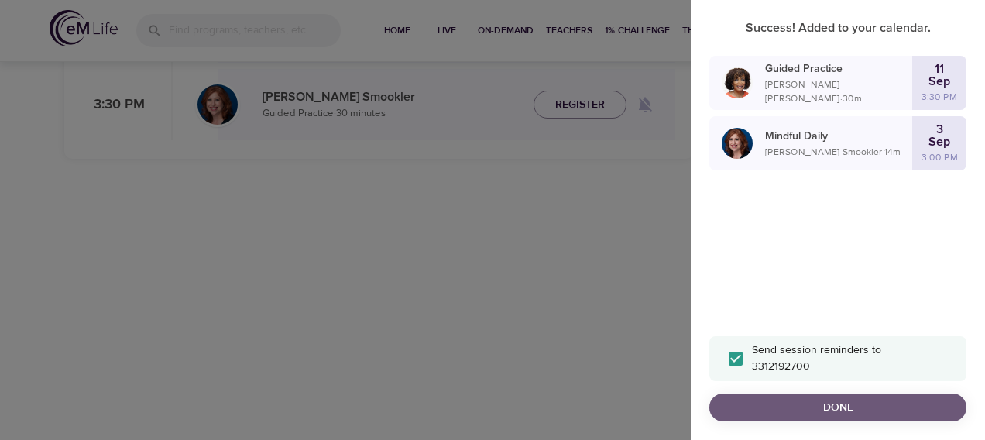
click at [864, 399] on span "Done" at bounding box center [837, 407] width 232 height 19
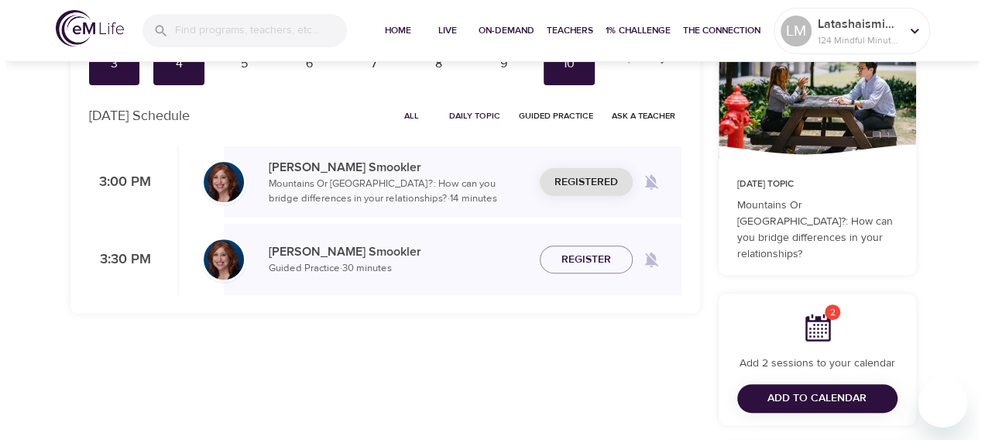
scroll to position [0, 0]
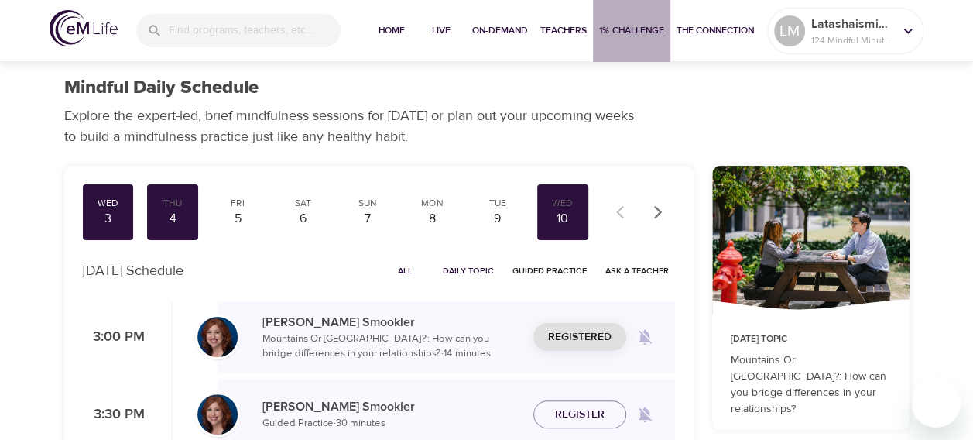
click at [628, 34] on span "1% Challenge" at bounding box center [631, 30] width 65 height 16
